Goal: Task Accomplishment & Management: Manage account settings

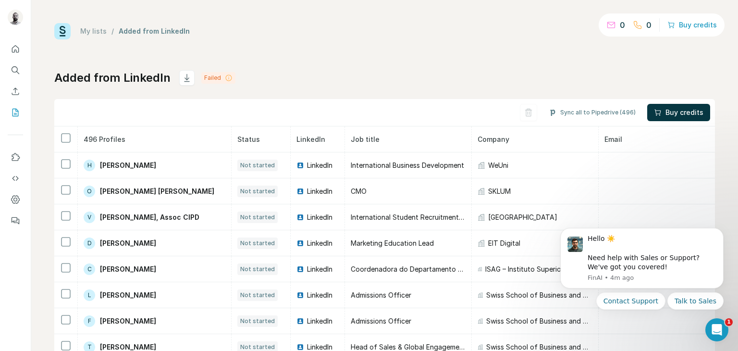
scroll to position [52, 0]
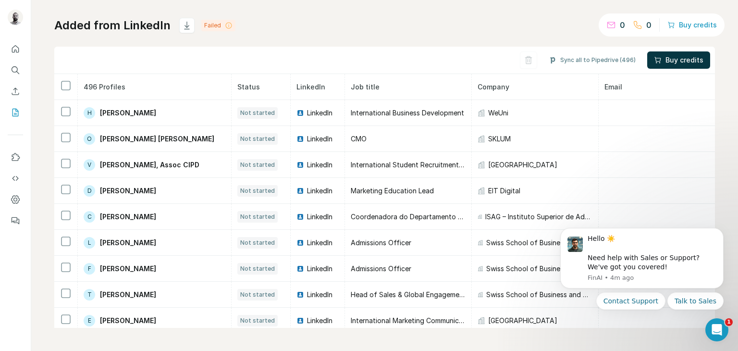
click at [221, 23] on div "Failed" at bounding box center [218, 26] width 34 height 12
click at [225, 25] on icon at bounding box center [229, 26] width 8 height 8
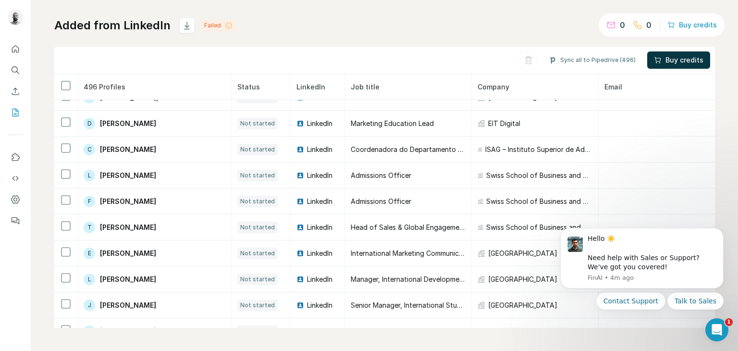
scroll to position [0, 0]
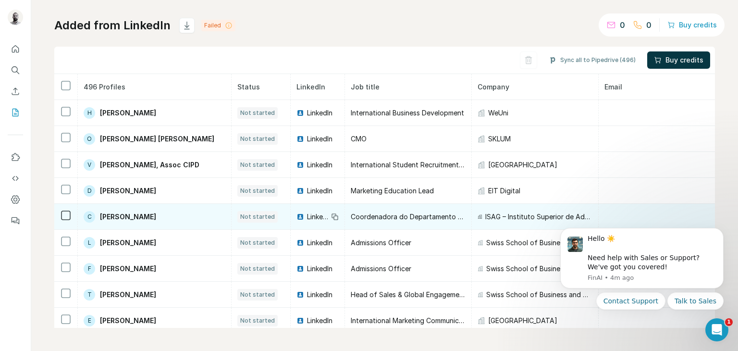
click at [133, 218] on span "[PERSON_NAME]" at bounding box center [128, 217] width 56 height 10
click at [98, 211] on div "C Carla da Silva" at bounding box center [120, 217] width 73 height 12
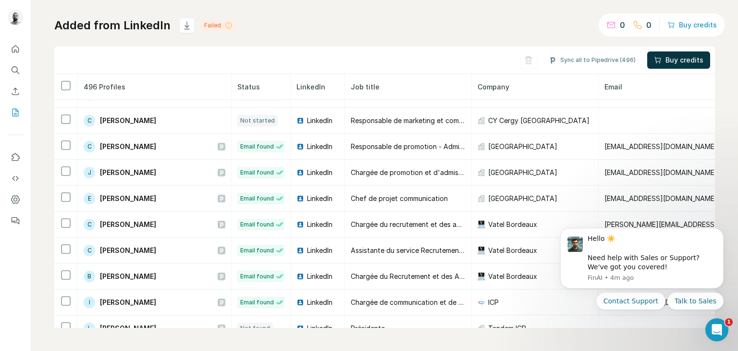
scroll to position [716, 0]
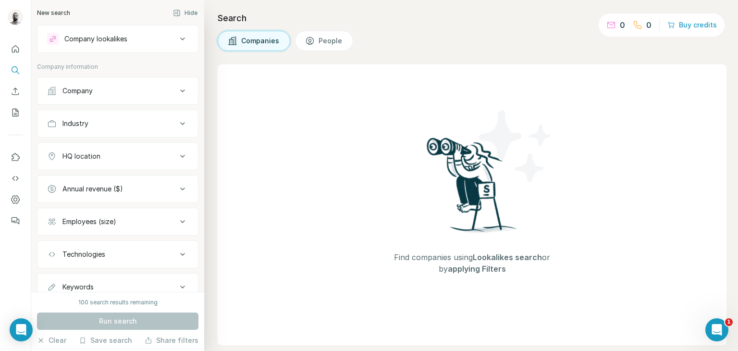
click at [75, 39] on div "Company lookalikes" at bounding box center [95, 39] width 63 height 10
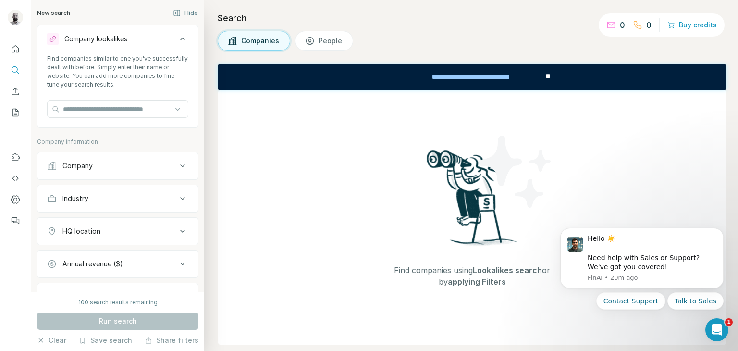
click at [75, 39] on div "Company lookalikes" at bounding box center [95, 39] width 63 height 10
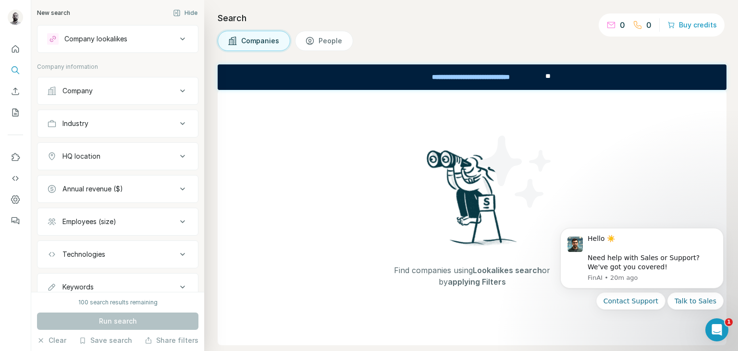
click at [75, 83] on button "Company" at bounding box center [117, 90] width 160 height 23
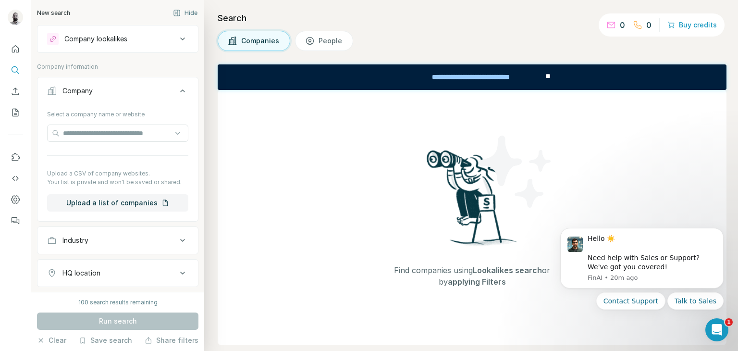
click at [75, 83] on button "Company" at bounding box center [117, 92] width 160 height 27
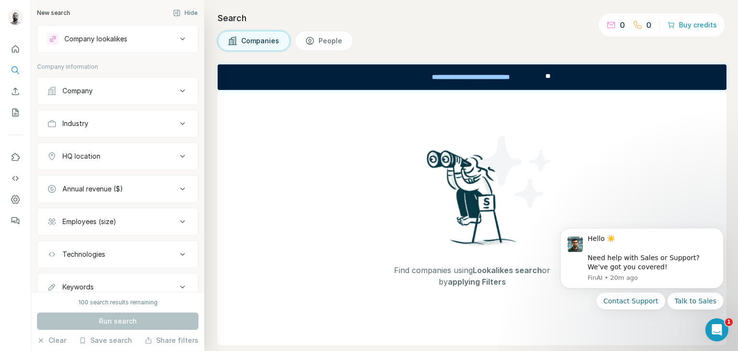
click at [140, 48] on button "Company lookalikes" at bounding box center [117, 38] width 160 height 23
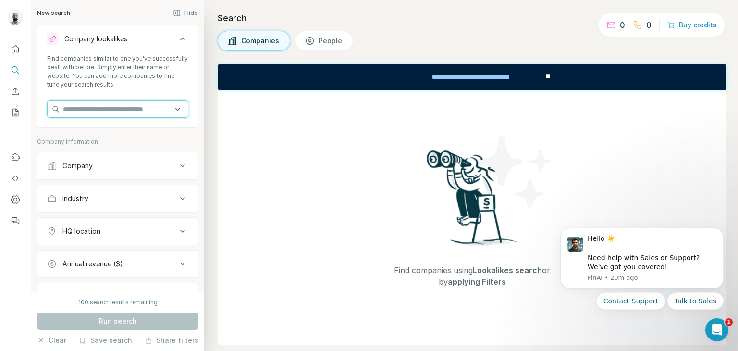
click at [117, 109] on input "text" at bounding box center [117, 108] width 141 height 17
click at [127, 49] on button "Company lookalikes" at bounding box center [117, 40] width 160 height 27
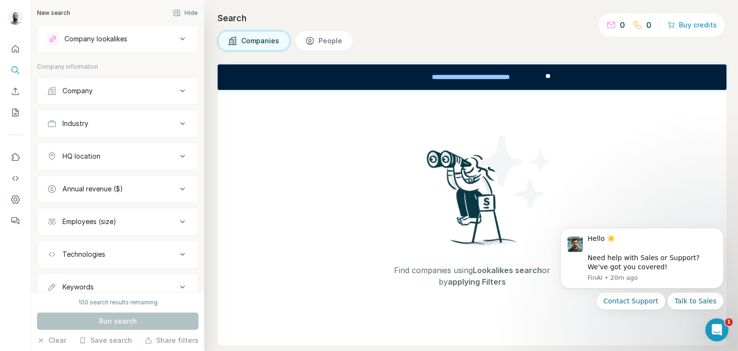
click at [24, 67] on div at bounding box center [15, 132] width 31 height 194
click at [17, 70] on icon "Search" at bounding box center [16, 70] width 10 height 10
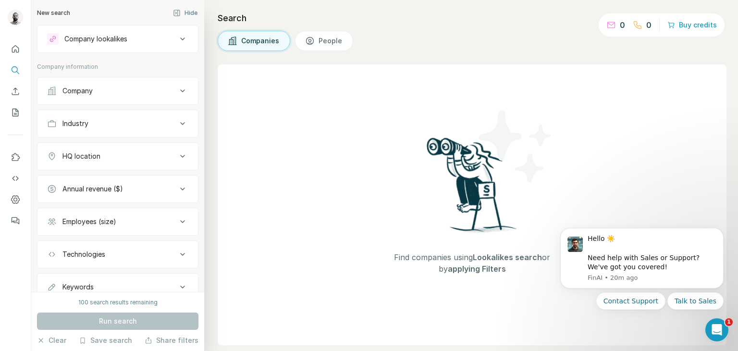
click at [71, 86] on div "Company" at bounding box center [77, 91] width 30 height 10
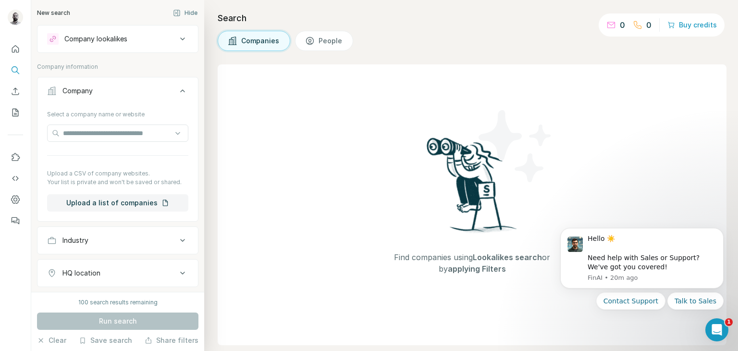
click at [104, 87] on div "Company" at bounding box center [112, 91] width 130 height 10
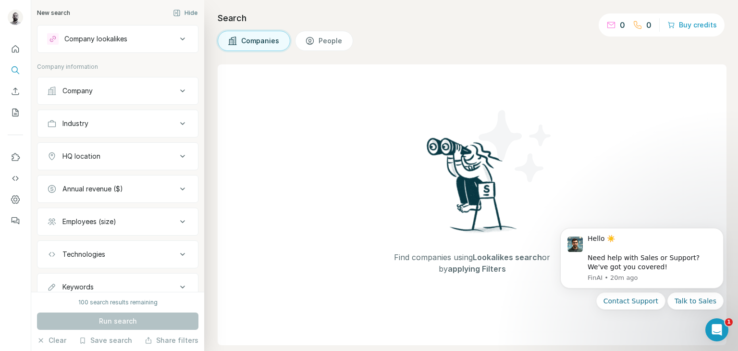
click at [104, 87] on div "Company" at bounding box center [112, 91] width 130 height 10
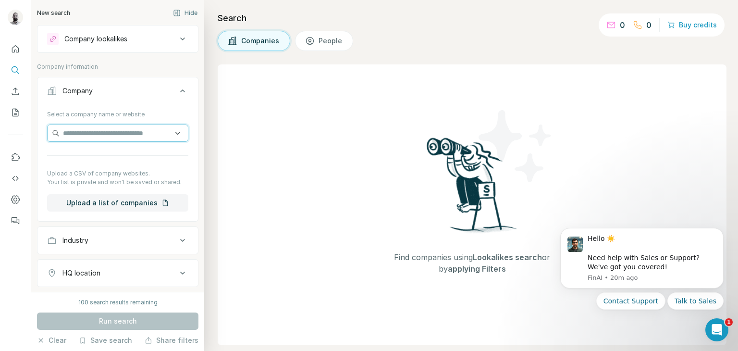
click at [136, 131] on input "text" at bounding box center [117, 132] width 141 height 17
type input "**********"
click at [170, 130] on input "**********" at bounding box center [117, 132] width 141 height 17
click at [176, 129] on input "**********" at bounding box center [117, 132] width 141 height 17
click at [331, 34] on button "People" at bounding box center [324, 41] width 58 height 20
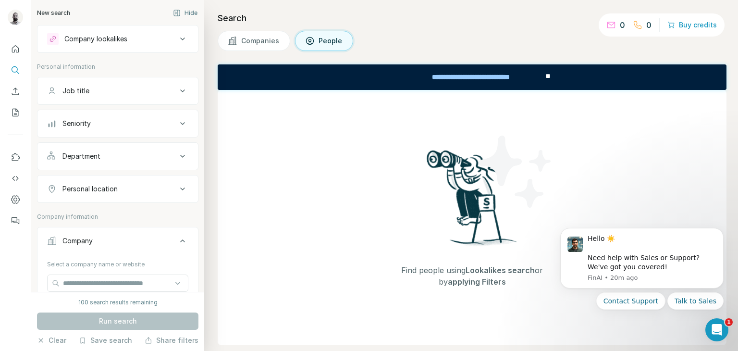
click at [281, 44] on button "Companies" at bounding box center [254, 41] width 73 height 20
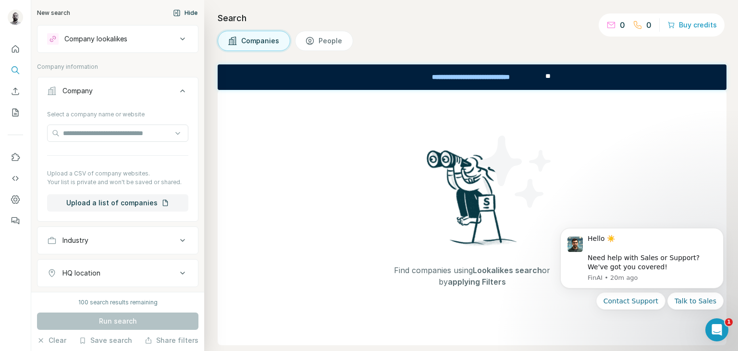
click at [177, 8] on button "Hide" at bounding box center [185, 13] width 38 height 14
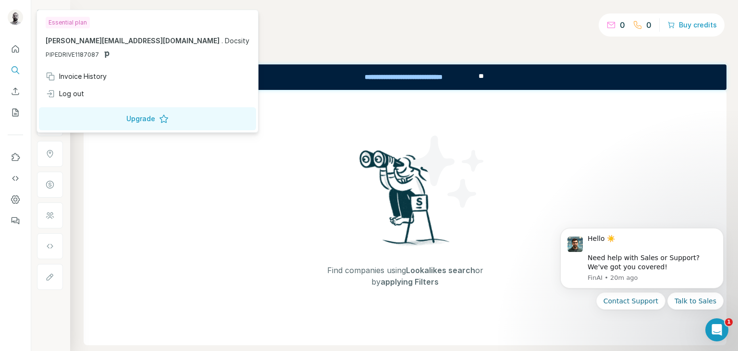
click at [19, 20] on img at bounding box center [15, 17] width 15 height 15
click at [17, 113] on icon "My lists" at bounding box center [16, 113] width 10 height 10
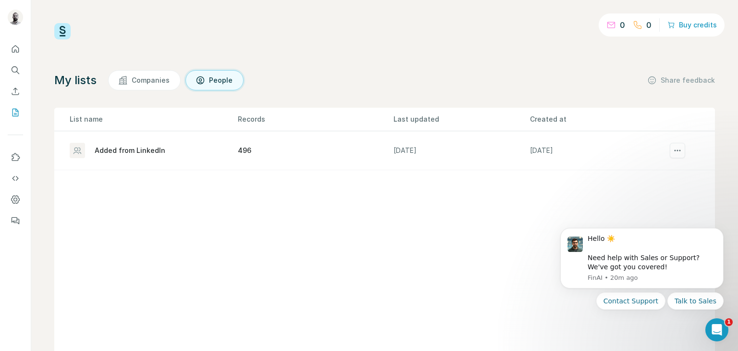
click at [266, 148] on td "496" at bounding box center [315, 150] width 156 height 39
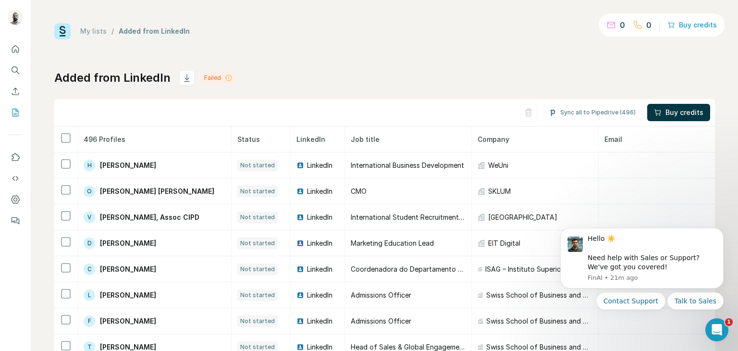
click at [404, 62] on div "My lists / Added from LinkedIn 0 0 Buy credits Added from LinkedIn Failed Sync …" at bounding box center [384, 201] width 660 height 357
click at [100, 31] on link "My lists" at bounding box center [93, 31] width 26 height 8
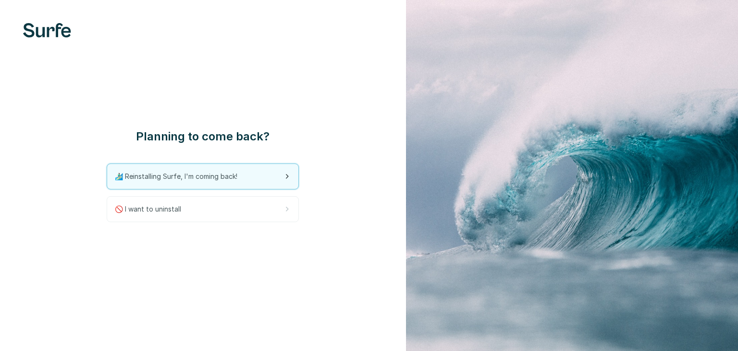
click at [276, 179] on div "🏄🏻‍♂️ Reinstalling Surfe, I'm coming back!" at bounding box center [202, 176] width 191 height 25
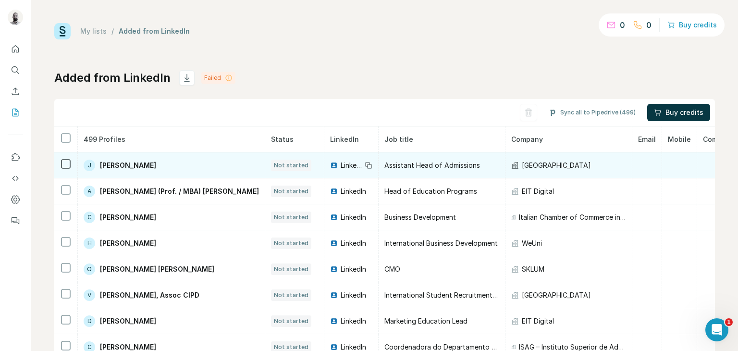
scroll to position [0, 73]
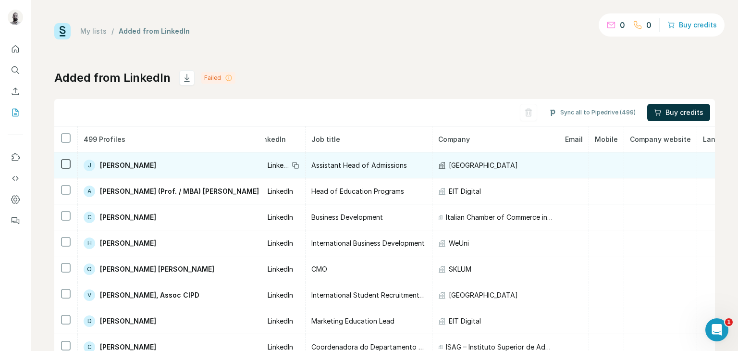
click at [559, 162] on td at bounding box center [574, 165] width 30 height 26
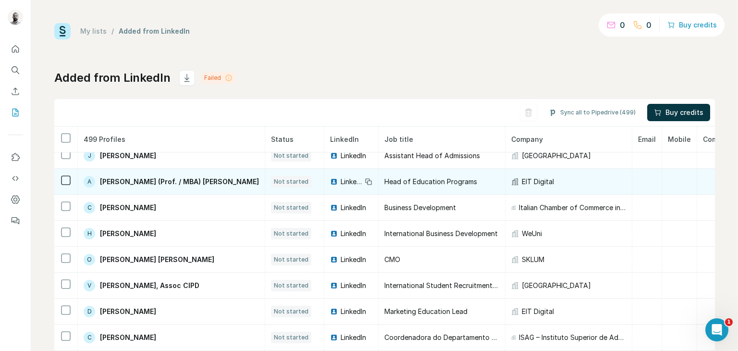
scroll to position [0, 0]
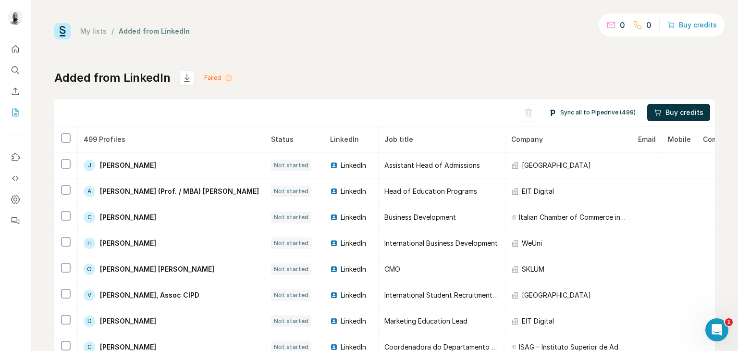
click at [608, 113] on button "Sync all to Pipedrive (499)" at bounding box center [592, 112] width 100 height 14
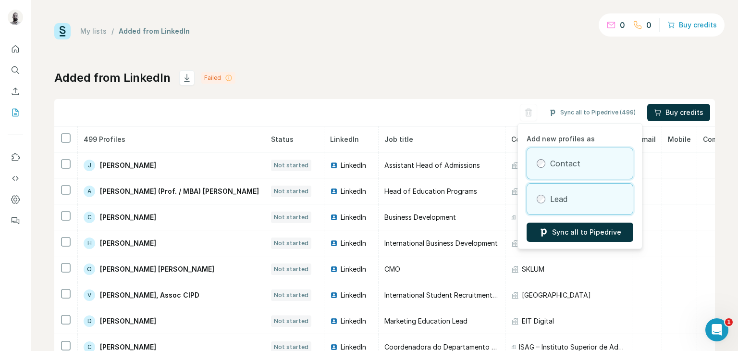
click at [578, 202] on div "Lead" at bounding box center [580, 198] width 106 height 31
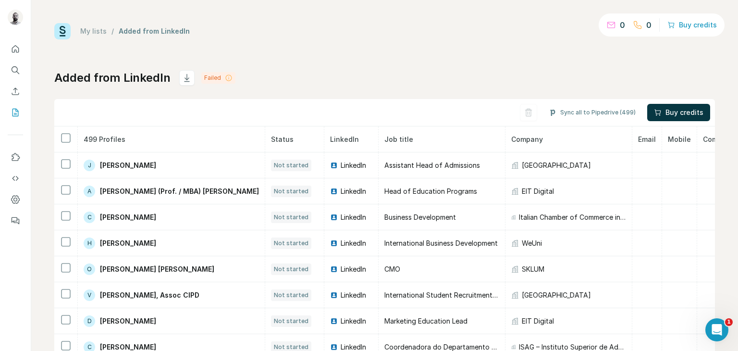
click at [547, 91] on div "Added from LinkedIn Failed Sync all to Pipedrive (499) Buy credits 499 Profiles…" at bounding box center [384, 225] width 660 height 310
click at [225, 78] on icon at bounding box center [229, 78] width 8 height 8
click at [13, 157] on icon "Use Surfe on LinkedIn" at bounding box center [16, 157] width 8 height 8
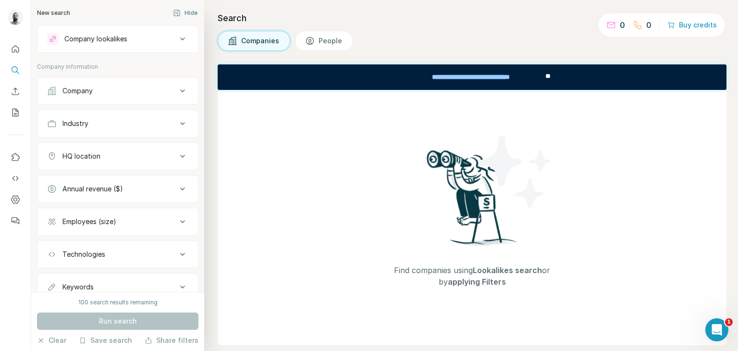
click at [126, 191] on div "Annual revenue ($)" at bounding box center [112, 189] width 130 height 10
click at [18, 52] on icon "Quick start" at bounding box center [15, 48] width 7 height 7
click at [120, 48] on button "Company lookalikes" at bounding box center [117, 38] width 160 height 23
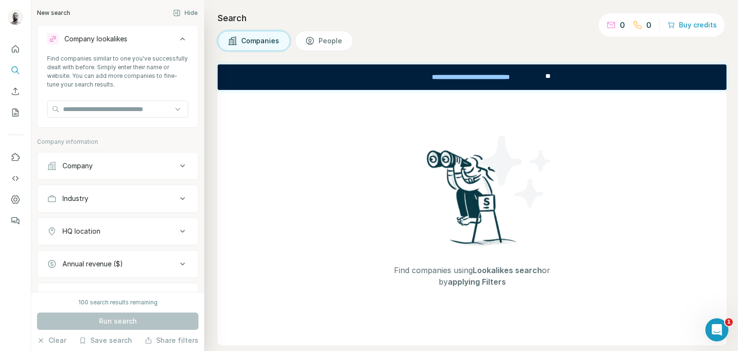
click at [120, 48] on button "Company lookalikes" at bounding box center [117, 40] width 160 height 27
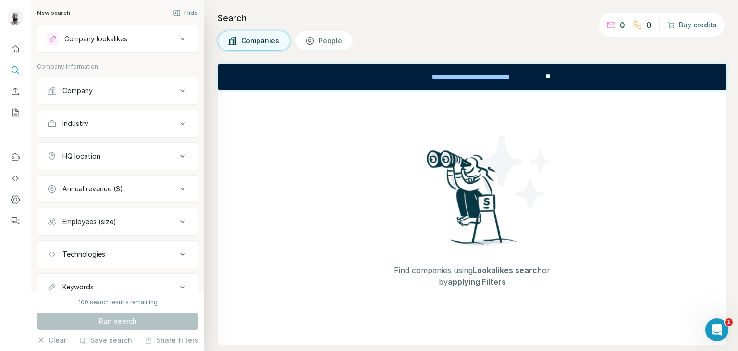
click at [674, 29] on button "Buy credits" at bounding box center [691, 24] width 49 height 13
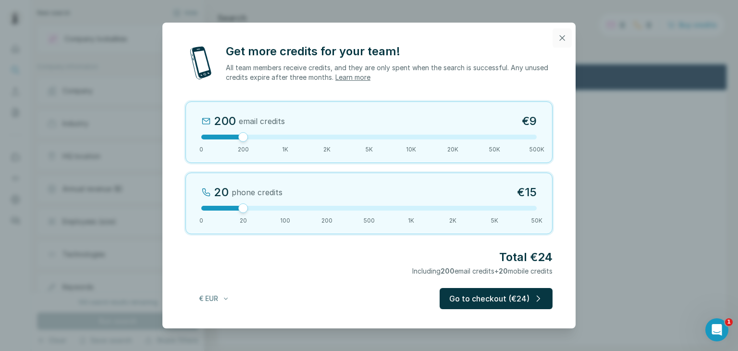
click at [563, 34] on icon "button" at bounding box center [562, 38] width 10 height 10
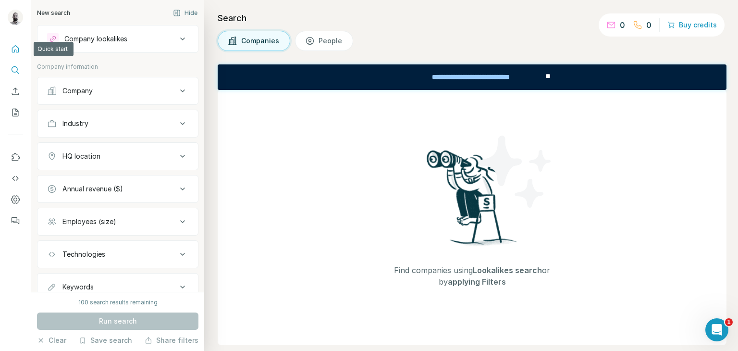
click at [16, 53] on icon "Quick start" at bounding box center [16, 49] width 10 height 10
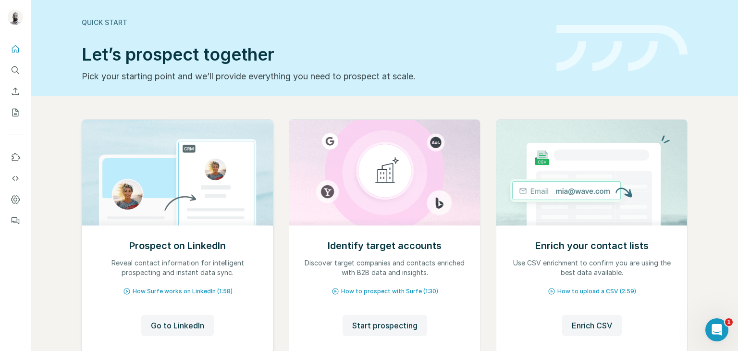
scroll to position [64, 0]
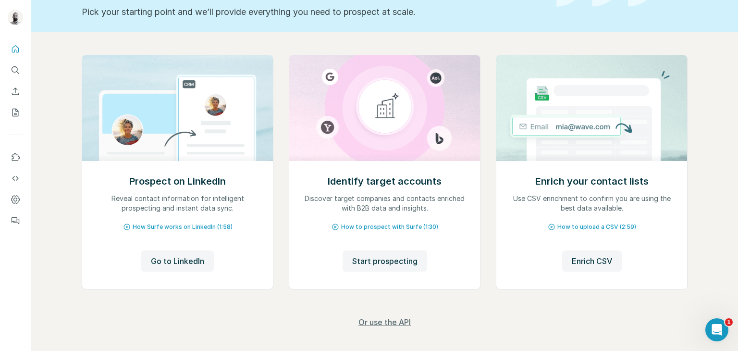
click at [369, 321] on span "Or use the API" at bounding box center [384, 322] width 52 height 12
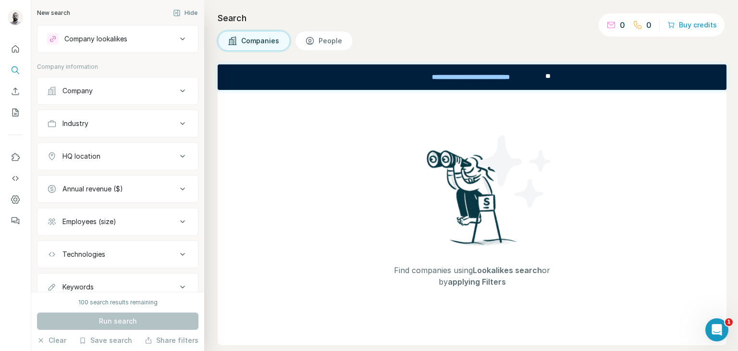
click at [340, 27] on div "Search Companies People Find companies using Lookalikes search or by applying F…" at bounding box center [470, 175] width 533 height 351
click at [334, 36] on span "People" at bounding box center [330, 41] width 24 height 10
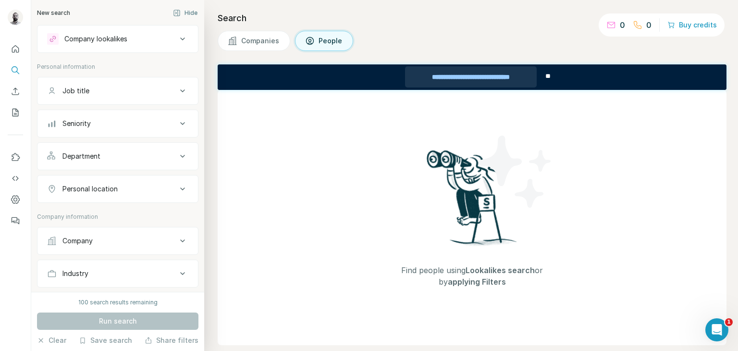
click at [506, 74] on div "**********" at bounding box center [471, 76] width 132 height 21
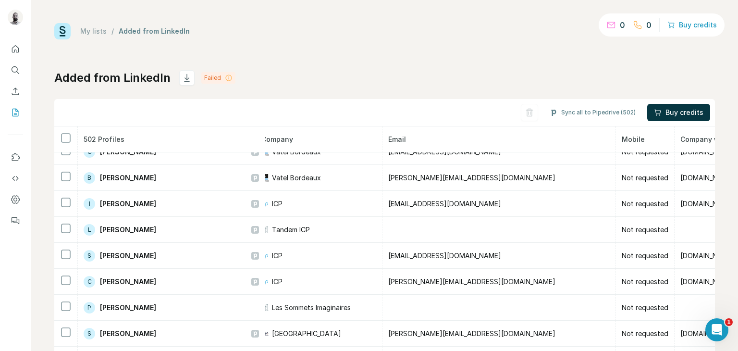
scroll to position [999, 250]
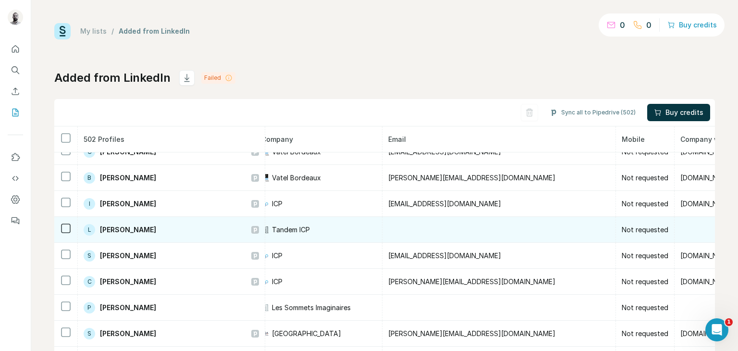
click at [444, 220] on td at bounding box center [498, 230] width 233 height 26
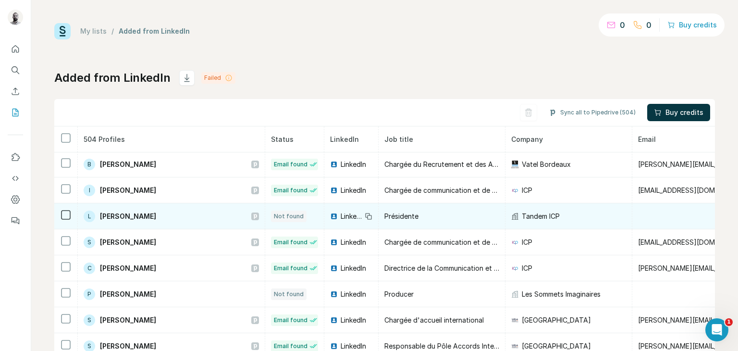
scroll to position [1115, 0]
